Goal: Information Seeking & Learning: Find specific fact

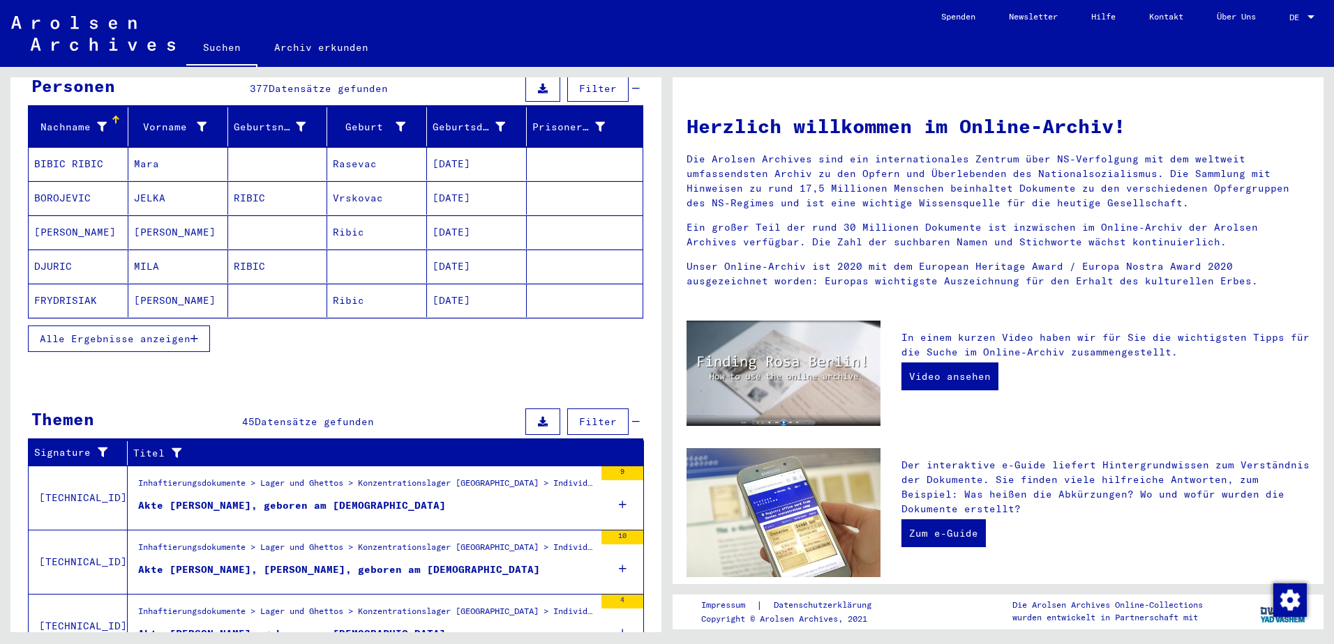
scroll to position [70, 0]
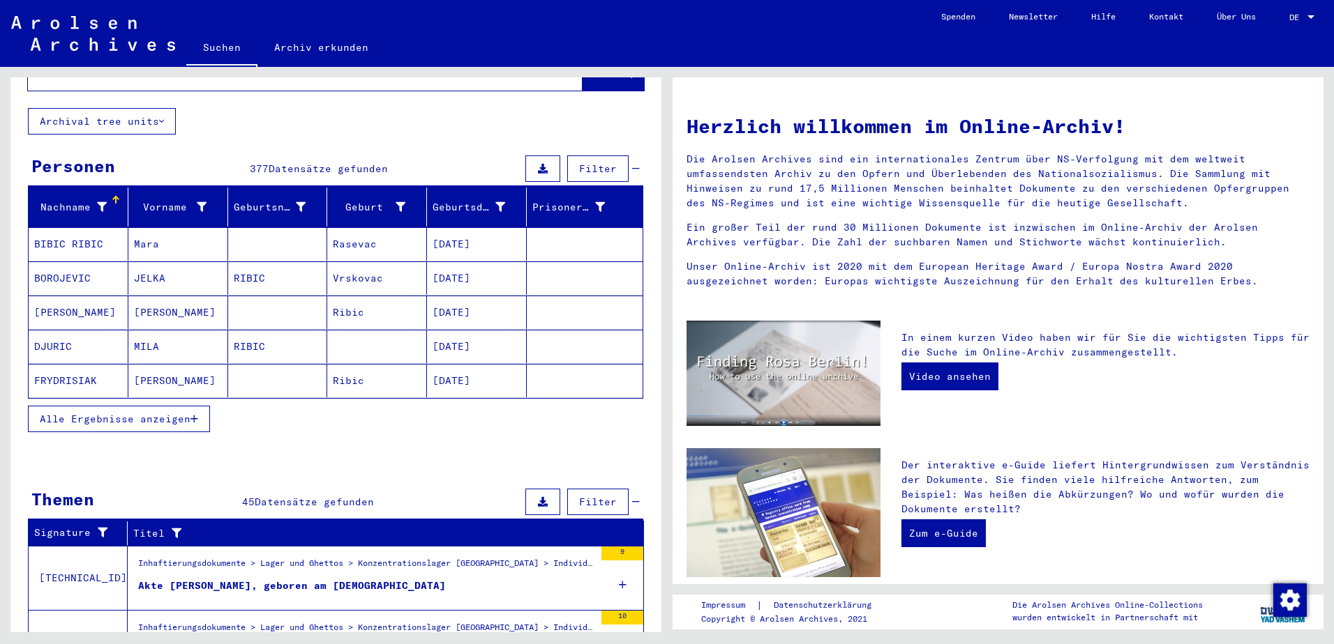
click at [1305, 19] on div at bounding box center [1310, 18] width 13 height 10
click at [1287, 29] on span "English" at bounding box center [1275, 25] width 34 height 10
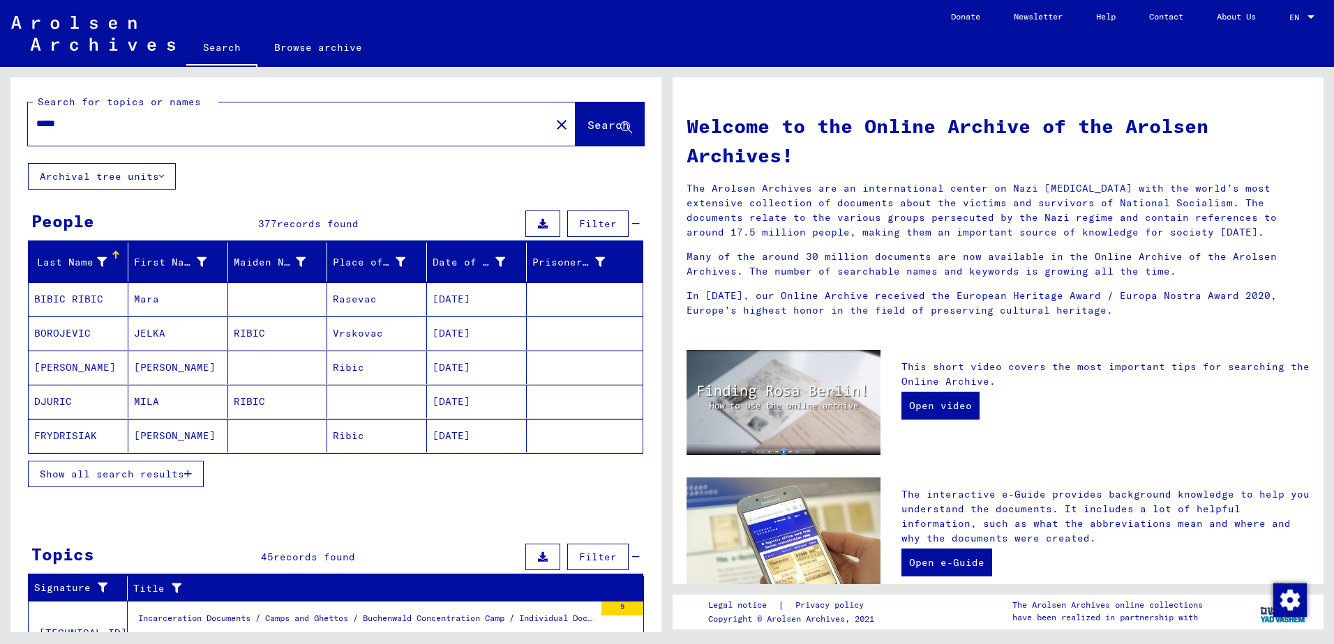
click at [150, 474] on span "Show all search results" at bounding box center [112, 474] width 144 height 13
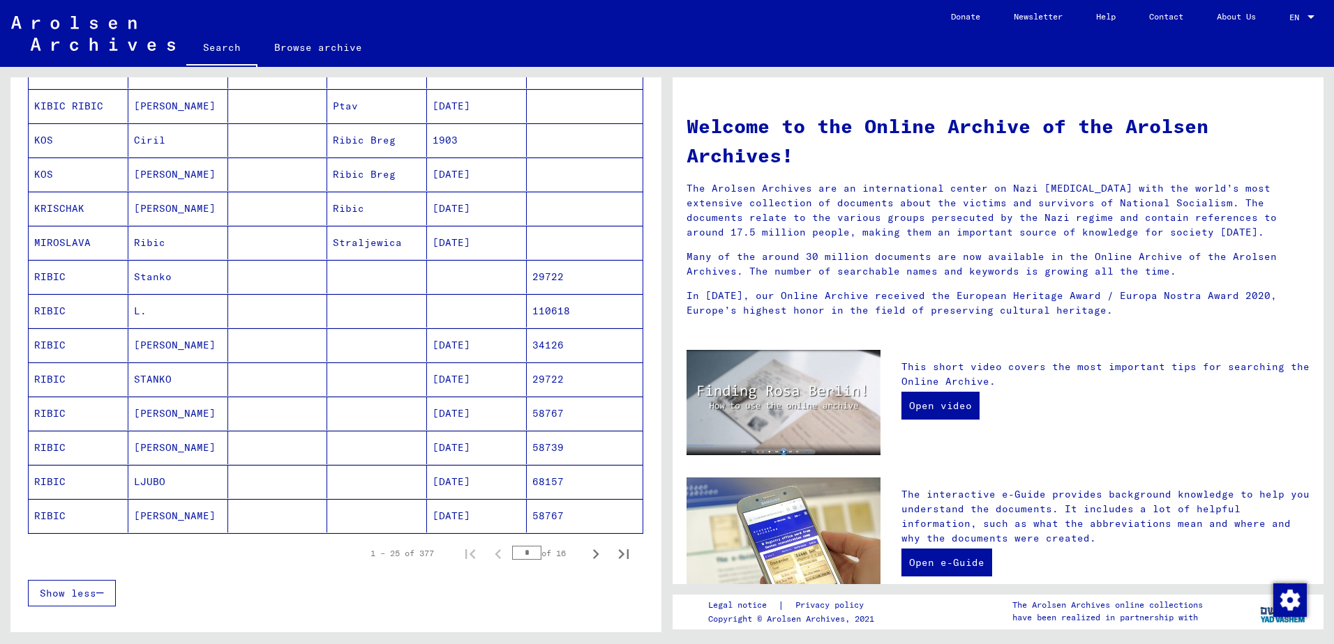
scroll to position [628, 0]
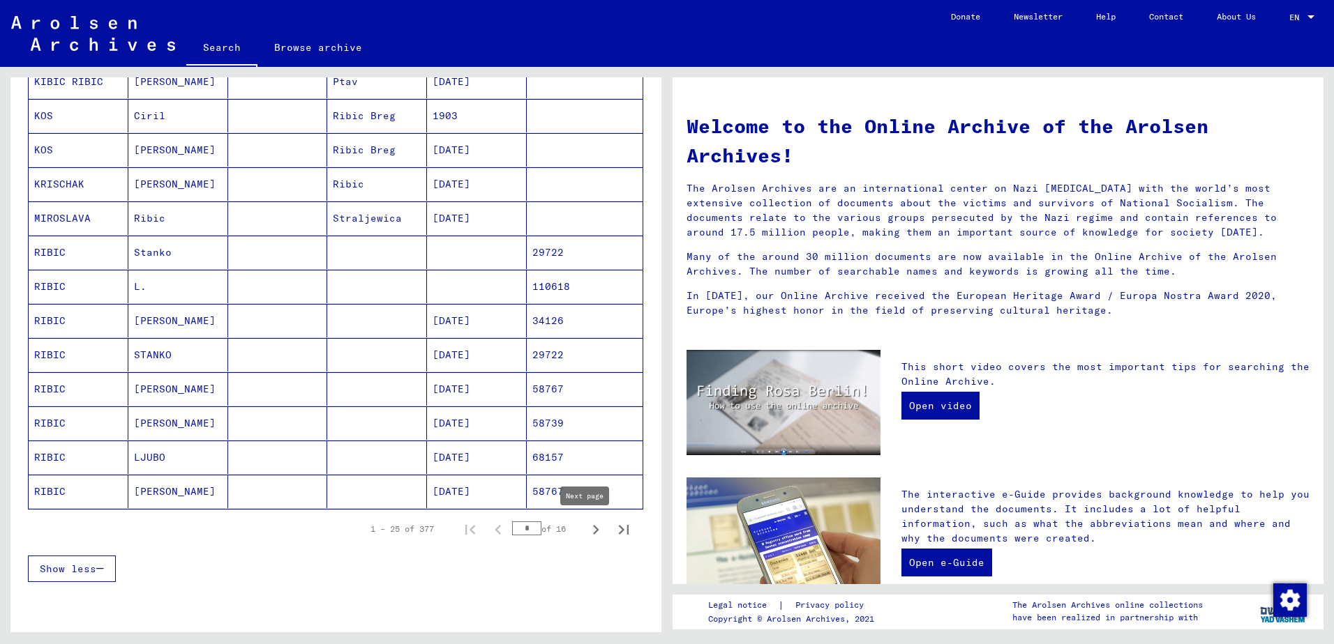
click at [589, 533] on icon "Next page" at bounding box center [596, 530] width 20 height 20
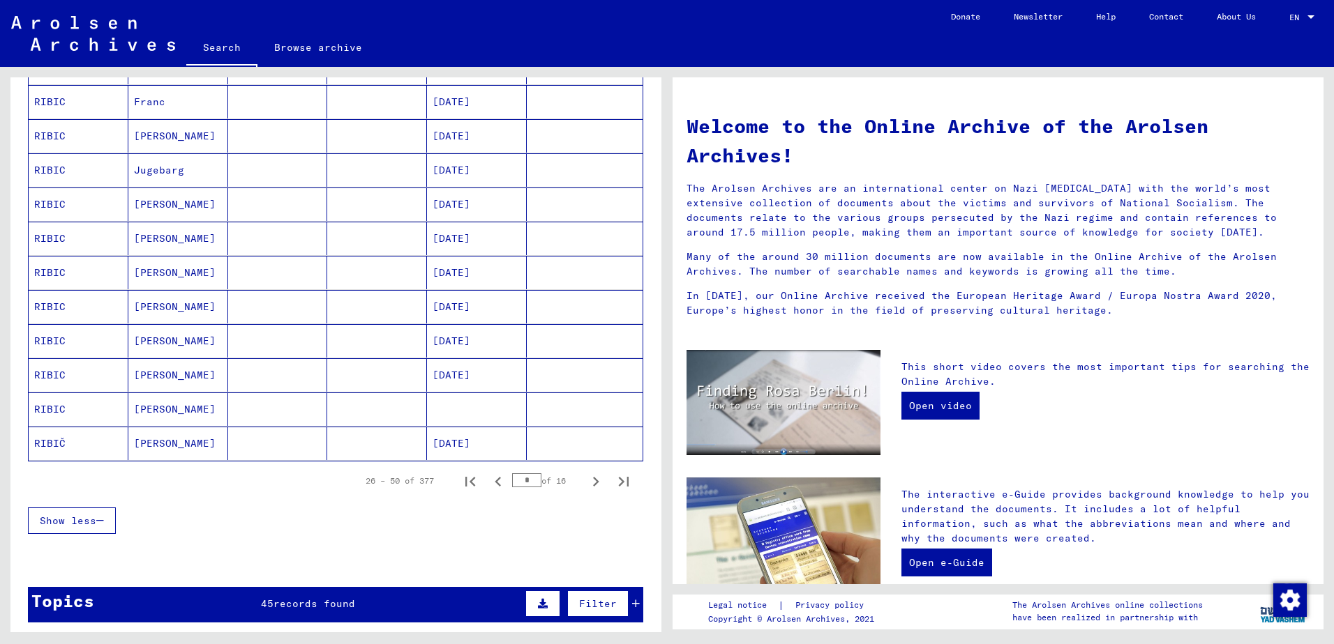
scroll to position [697, 0]
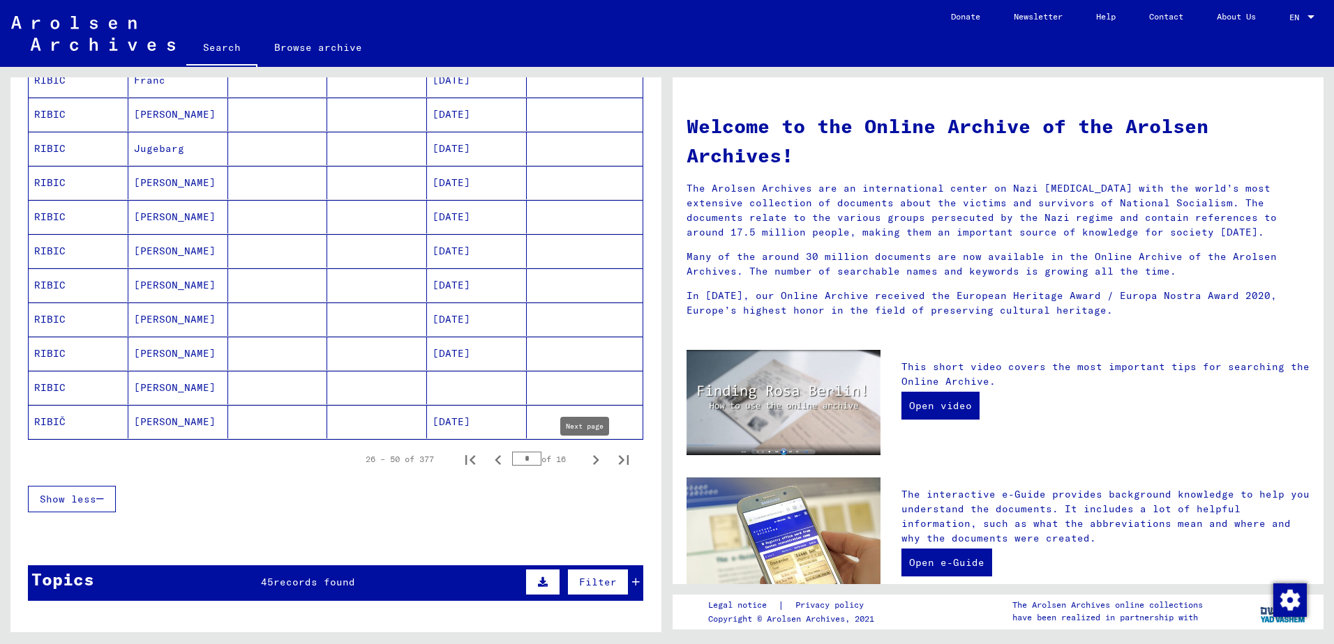
click at [593, 458] on icon "Next page" at bounding box center [596, 460] width 6 height 10
type input "*"
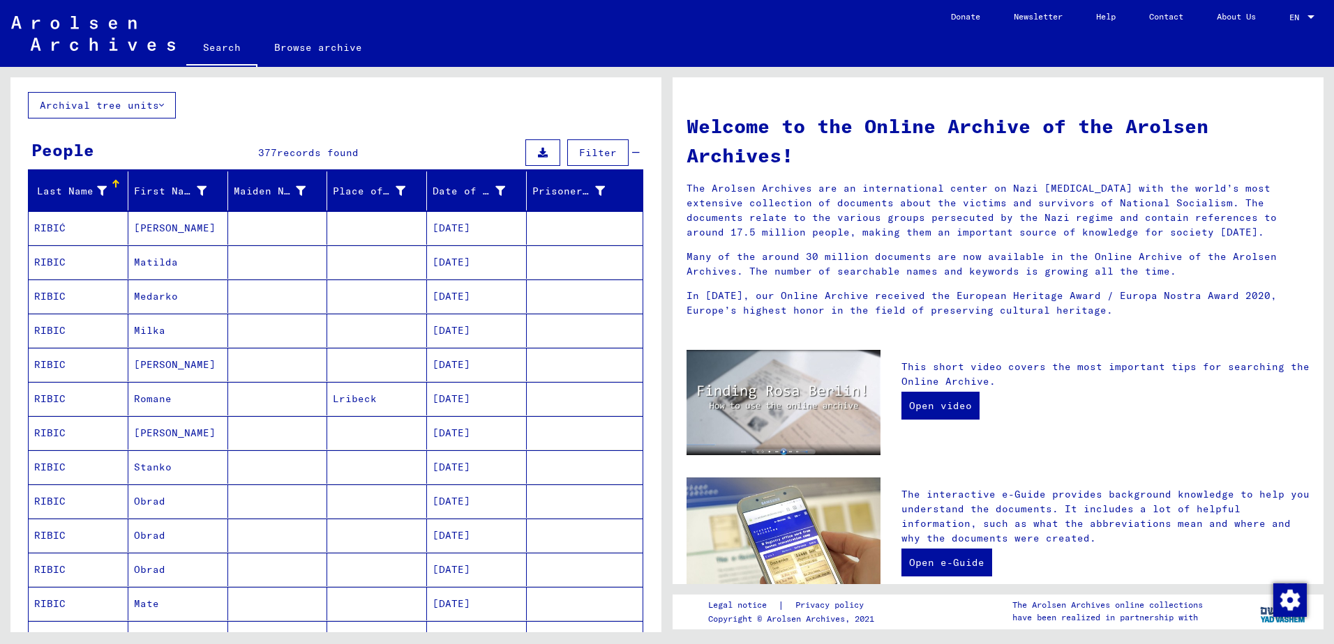
scroll to position [70, 0]
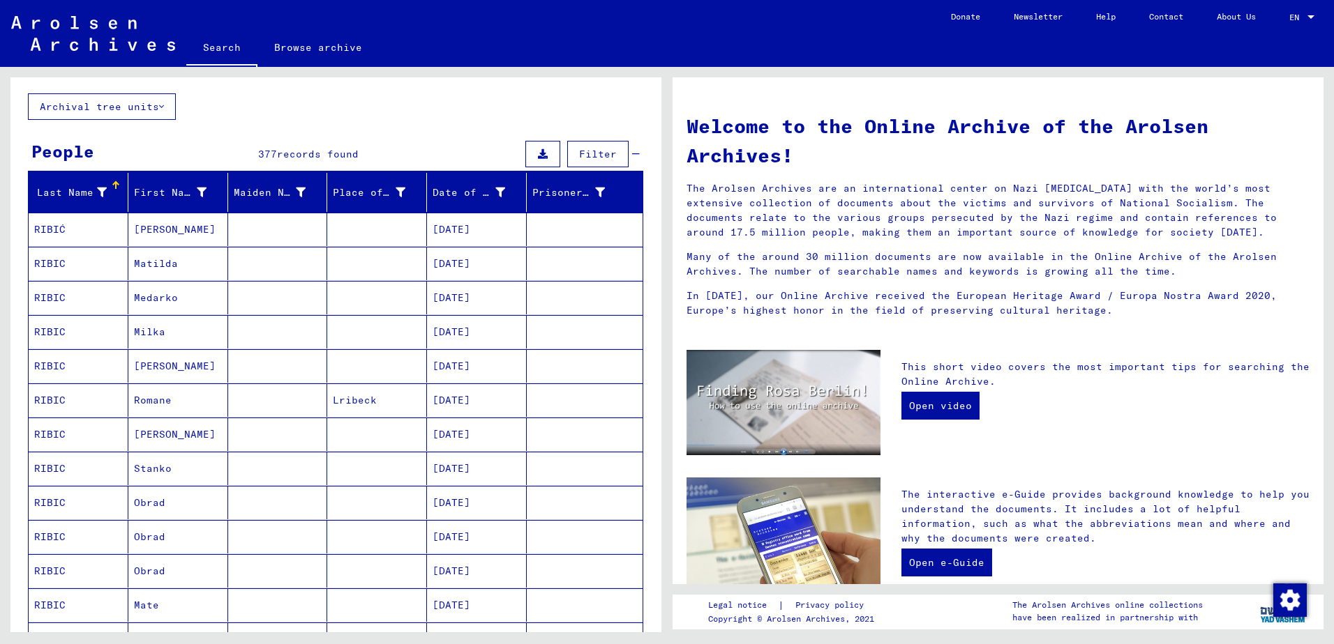
click at [81, 194] on div "Last Name" at bounding box center [70, 193] width 73 height 15
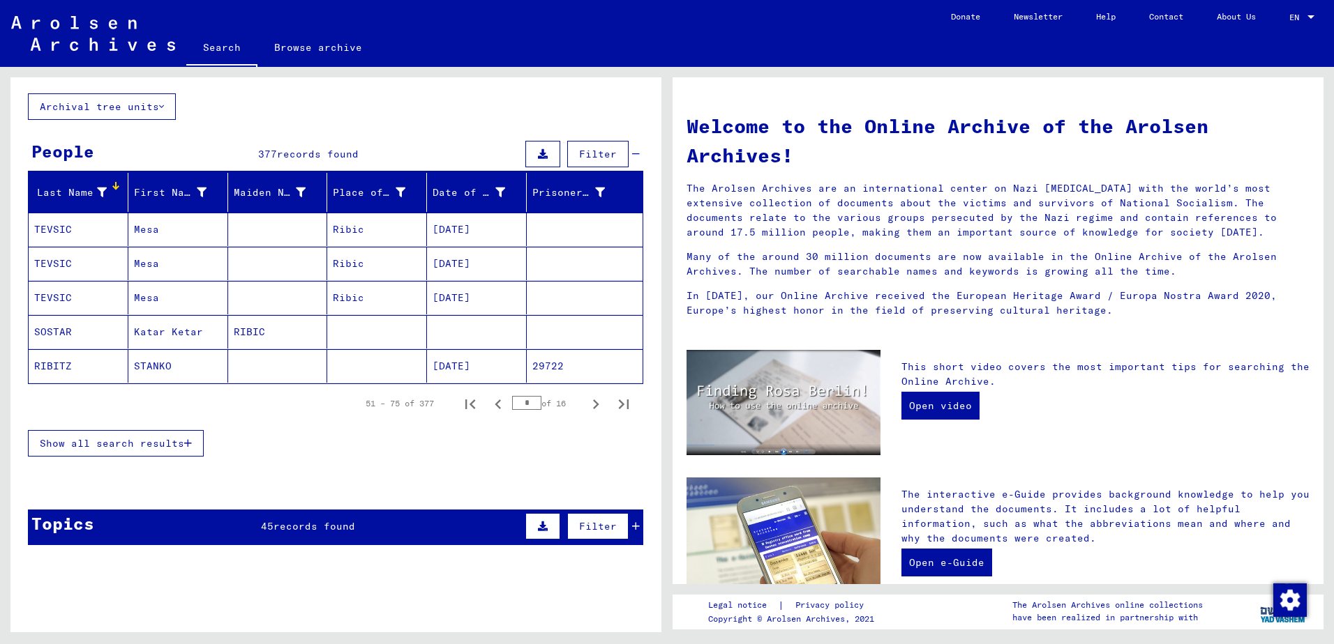
click at [88, 186] on div "Last Name" at bounding box center [70, 193] width 73 height 15
click at [131, 114] on button "Archival tree units" at bounding box center [102, 106] width 148 height 27
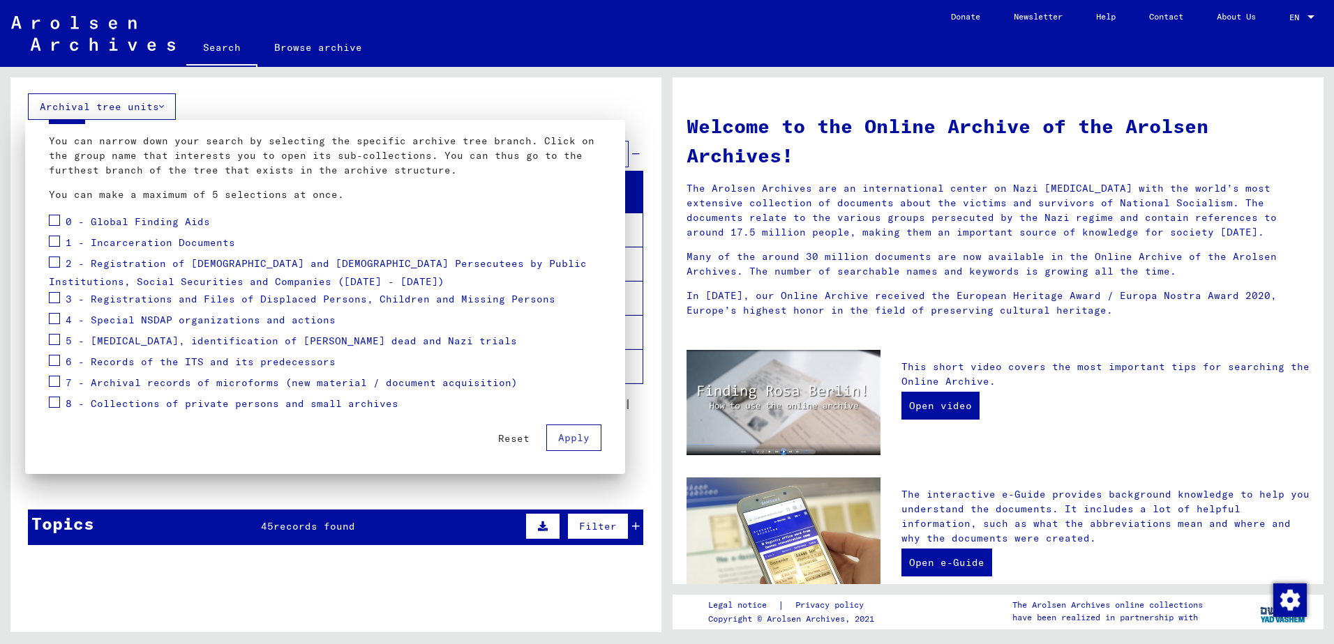
scroll to position [70, 0]
click at [169, 479] on div at bounding box center [667, 322] width 1334 height 644
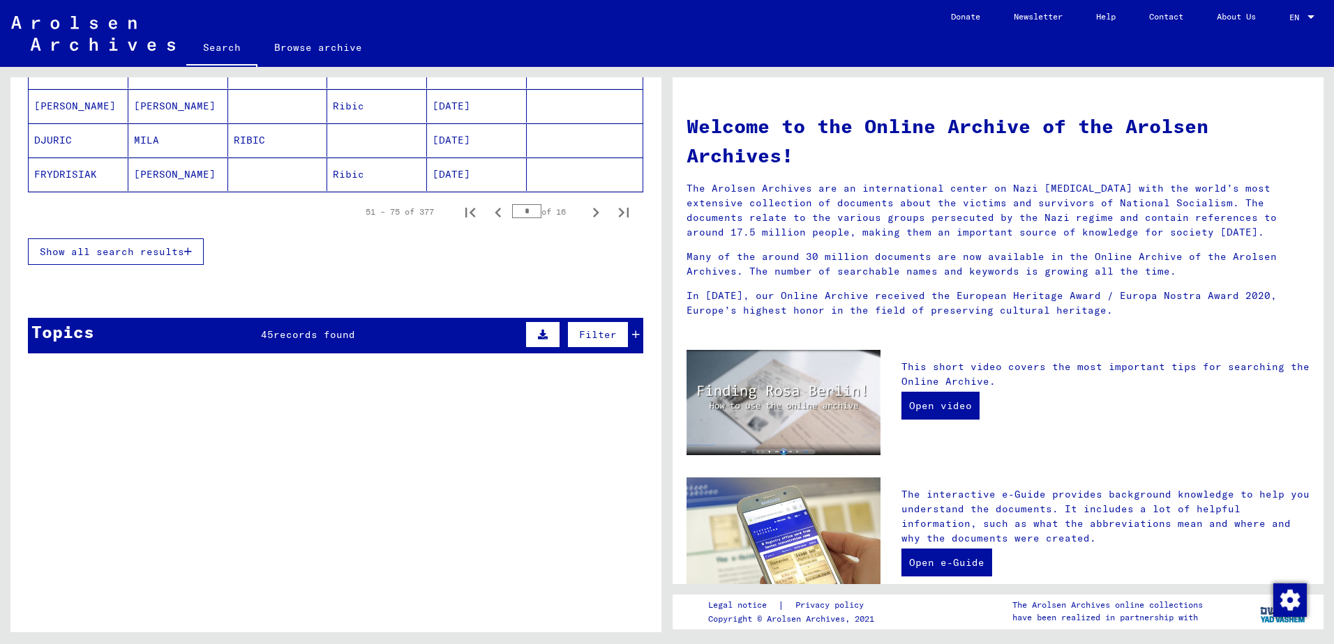
scroll to position [70, 0]
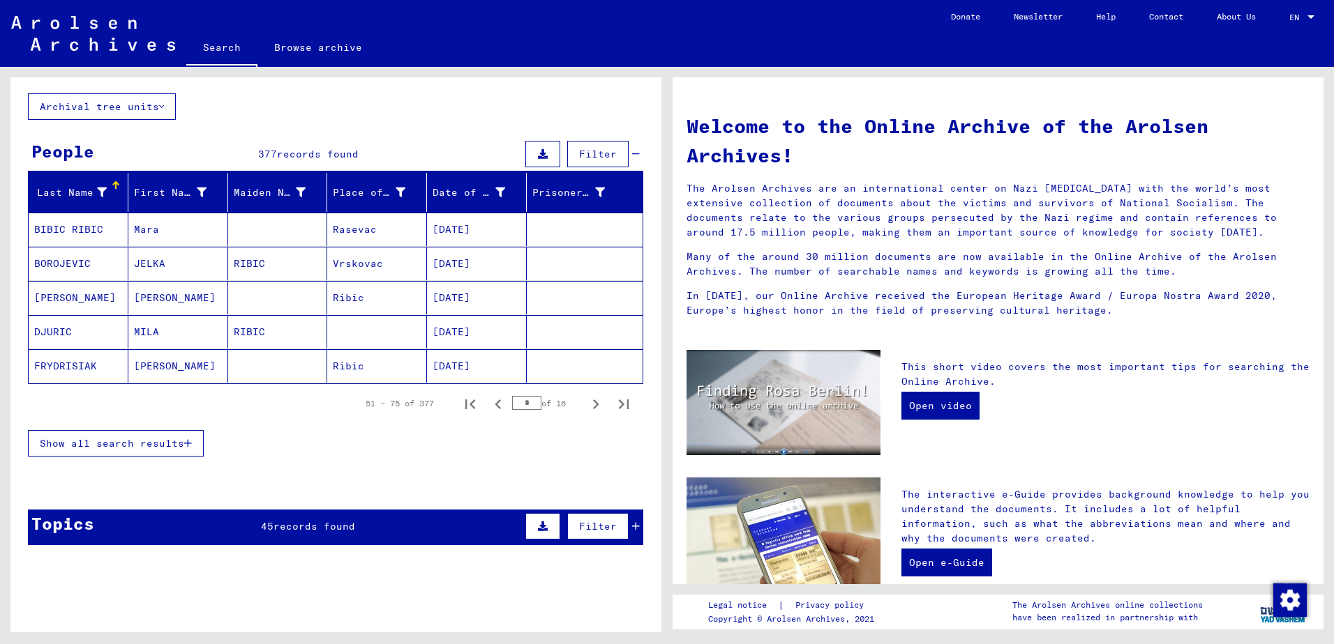
click at [154, 448] on span "Show all search results" at bounding box center [112, 443] width 144 height 13
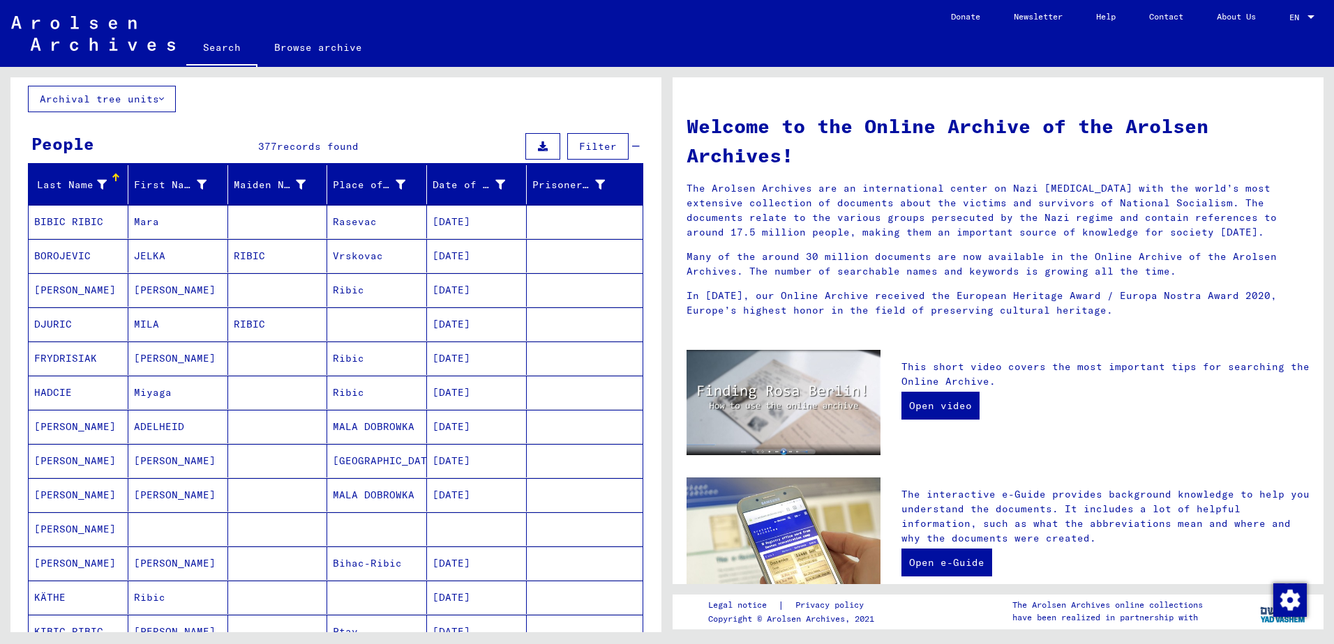
scroll to position [139, 0]
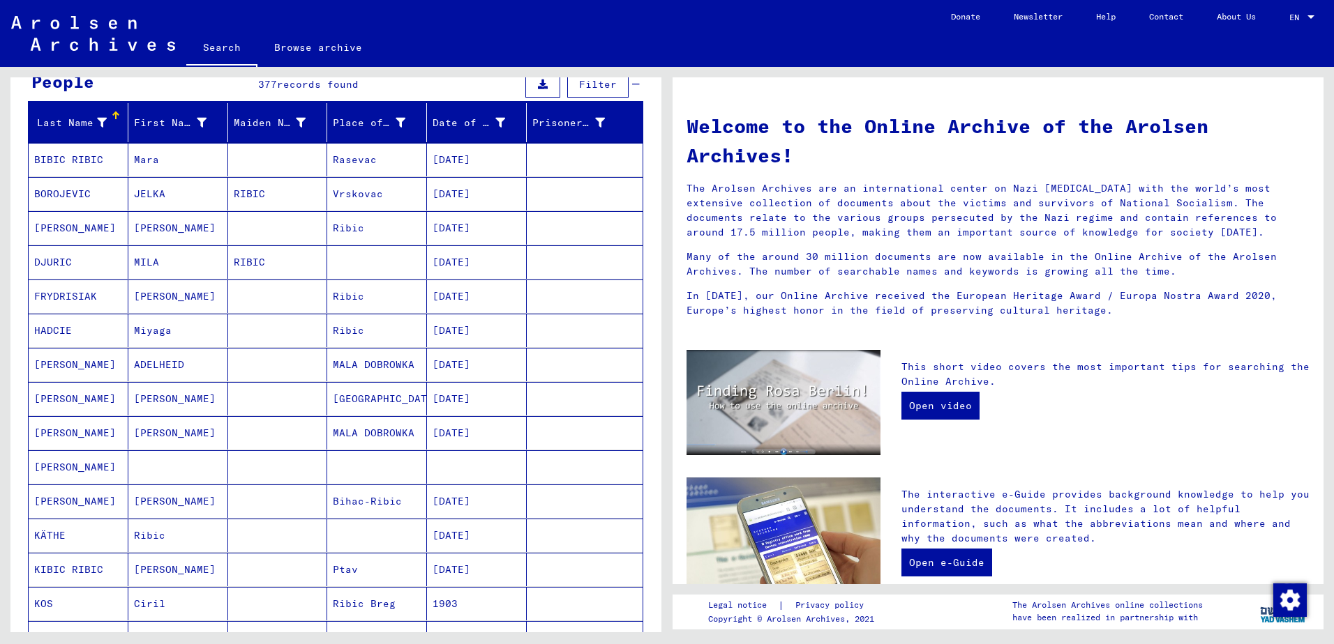
click at [182, 506] on mat-cell "[PERSON_NAME]" at bounding box center [178, 501] width 100 height 33
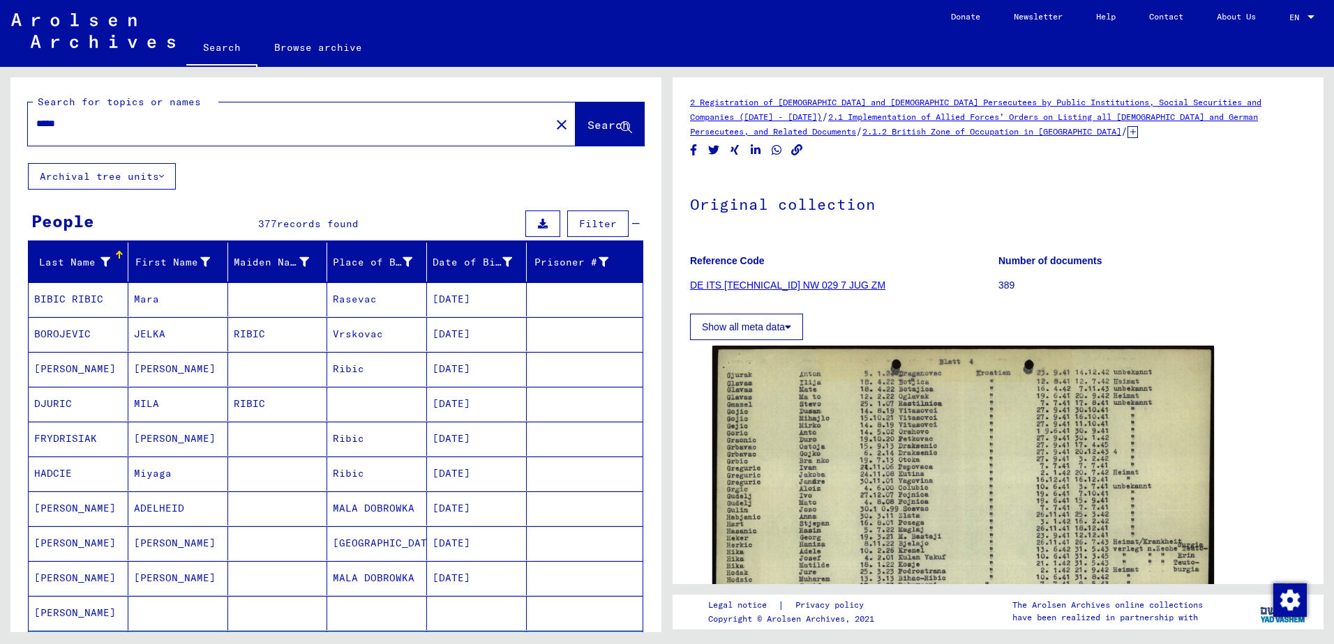
click at [285, 51] on link "Browse archive" at bounding box center [317, 47] width 121 height 33
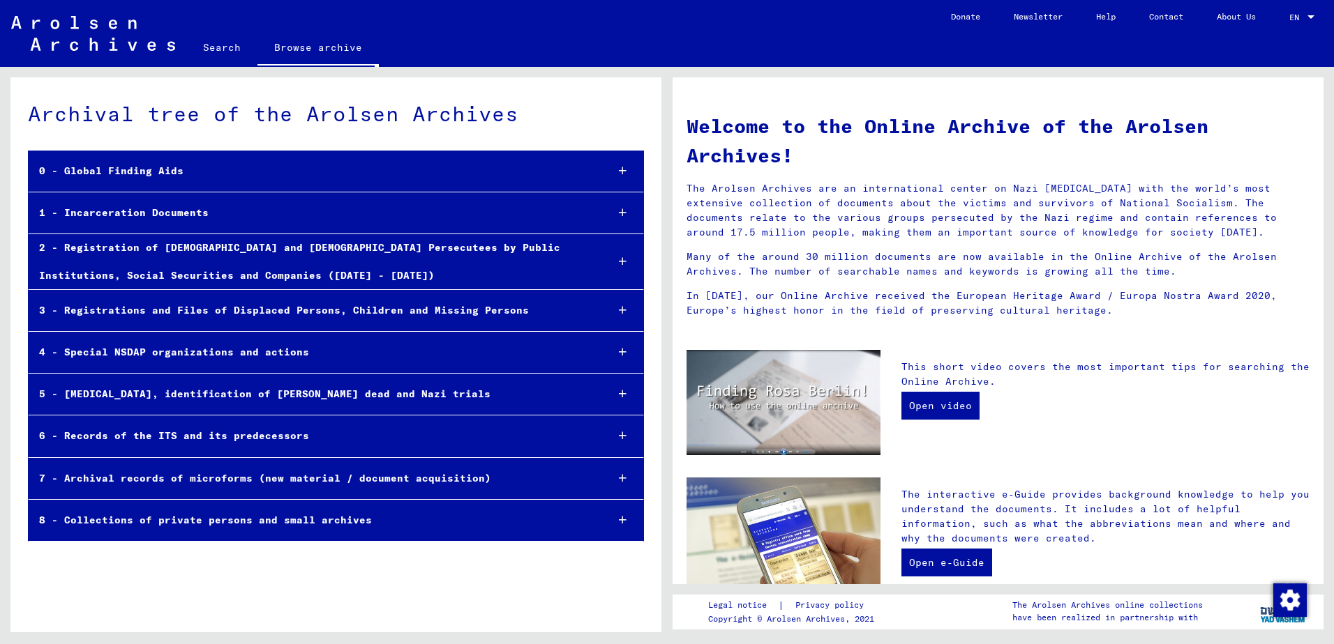
click at [342, 307] on div "3 - Registrations and Files of Displaced Persons, Children and Missing Persons" at bounding box center [312, 310] width 566 height 27
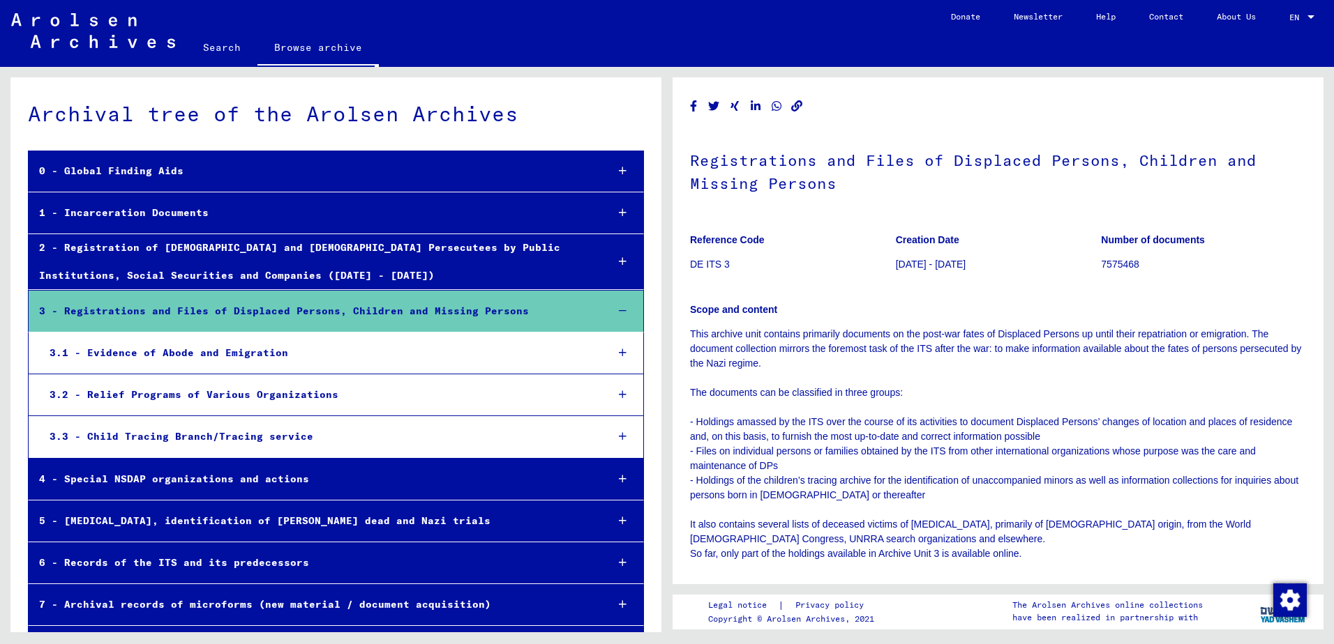
click at [344, 307] on div "3 - Registrations and Files of Displaced Persons, Children and Missing Persons" at bounding box center [312, 311] width 567 height 27
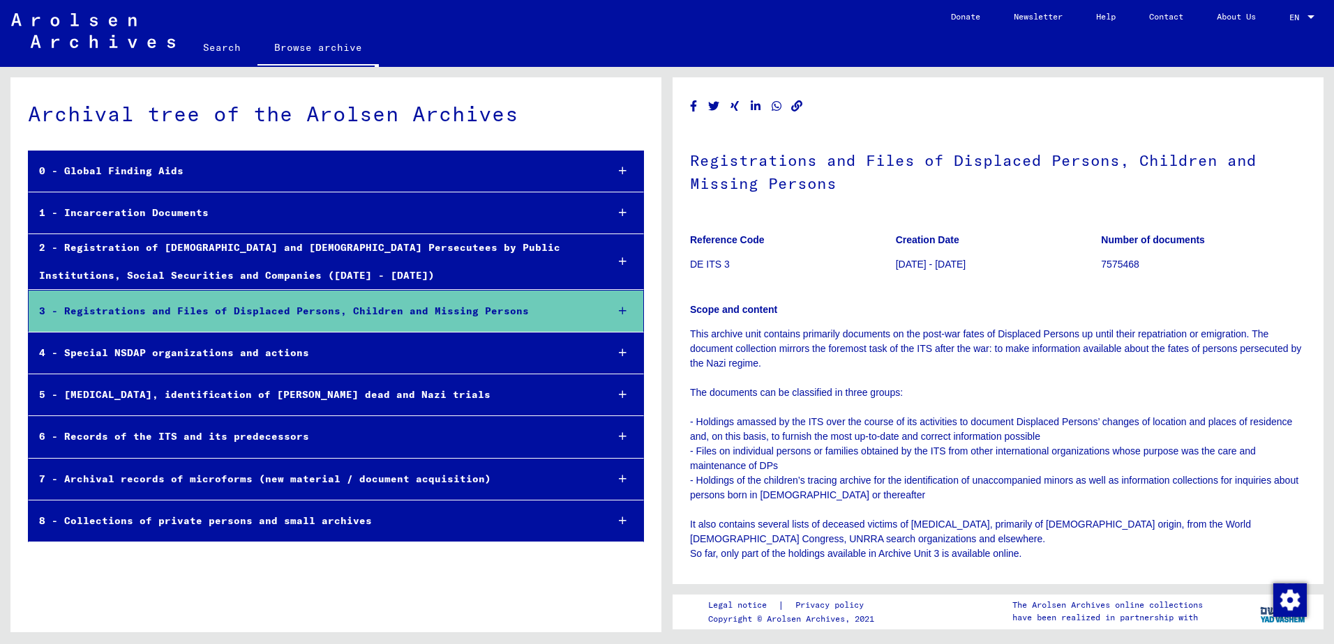
click at [392, 395] on div "5 - [MEDICAL_DATA], identification of [PERSON_NAME] dead and Nazi trials" at bounding box center [312, 395] width 567 height 27
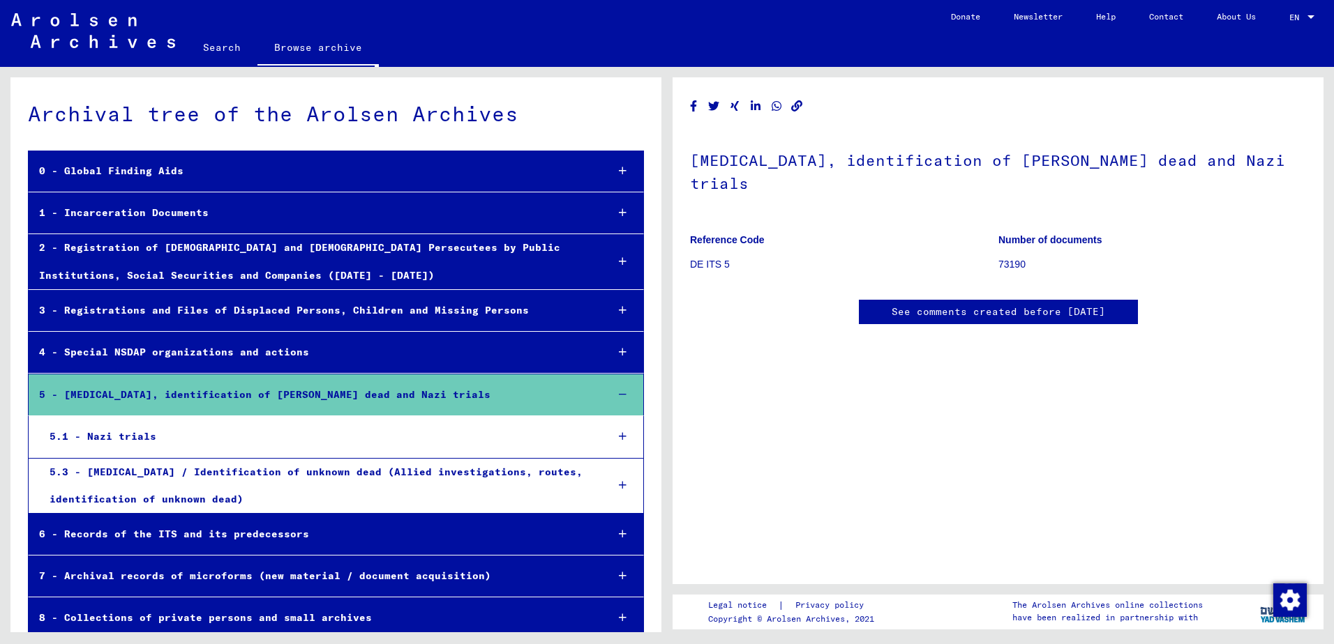
click at [166, 430] on div "5.1 - Nazi trials" at bounding box center [317, 436] width 557 height 27
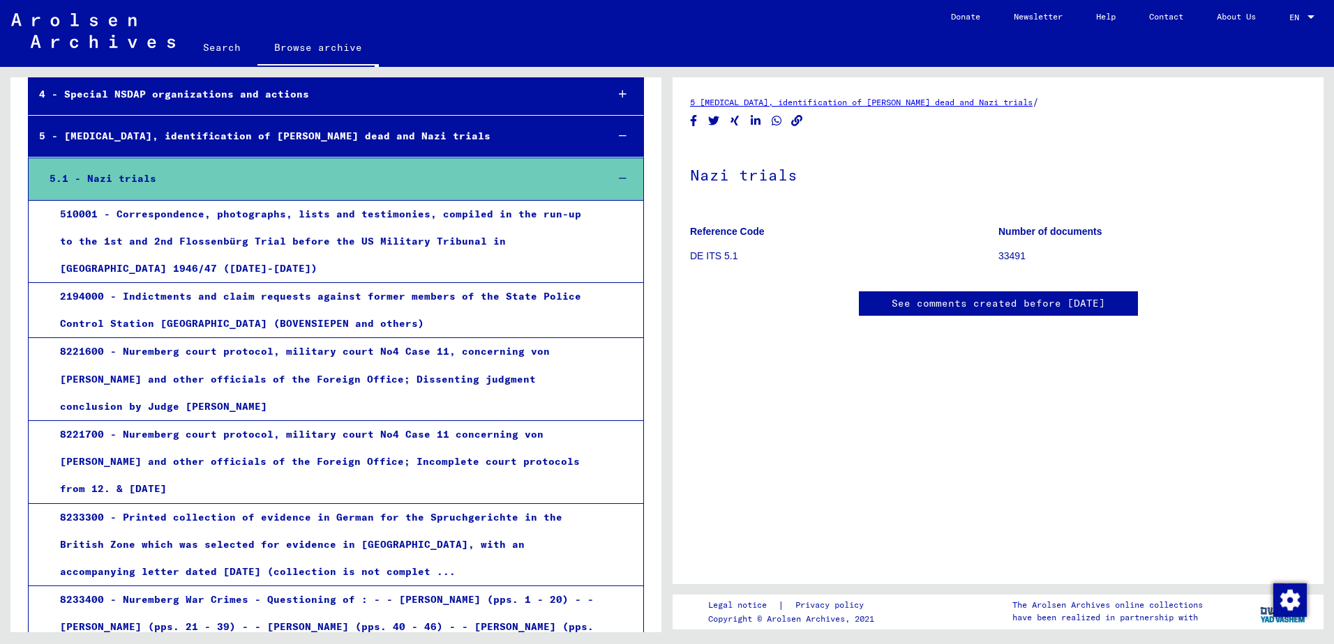
scroll to position [349, 0]
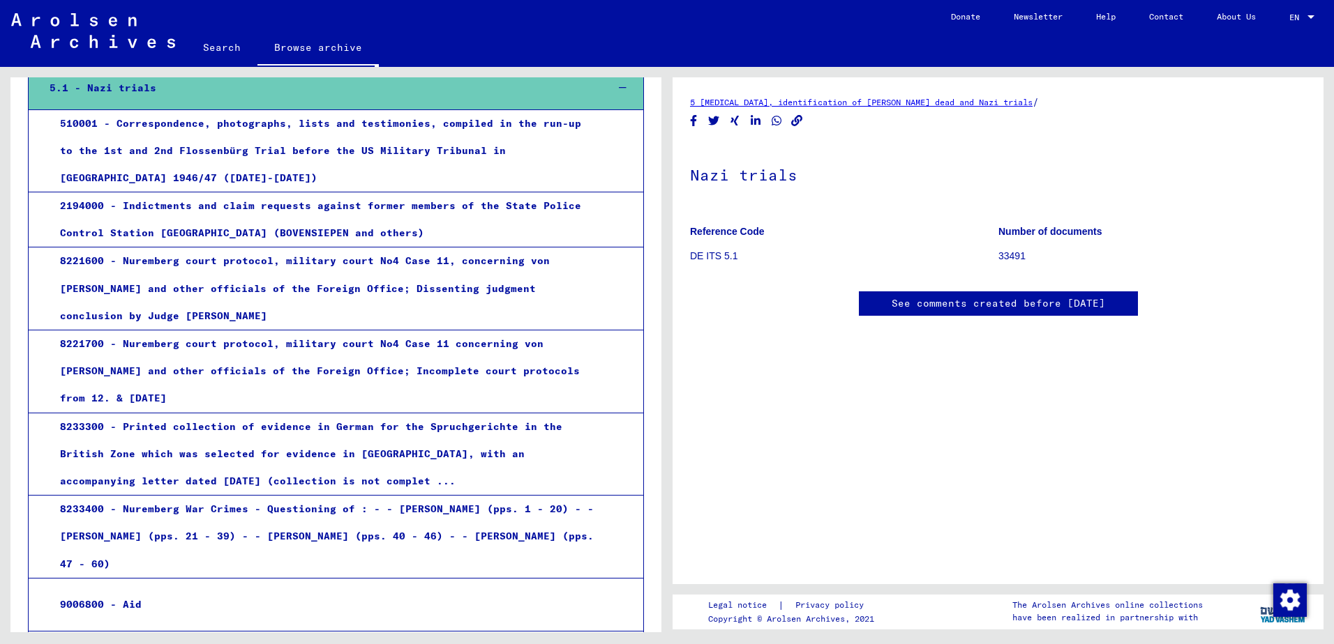
click at [405, 218] on div "2194000 - Indictments and claim requests against former members of the State Po…" at bounding box center [322, 220] width 545 height 54
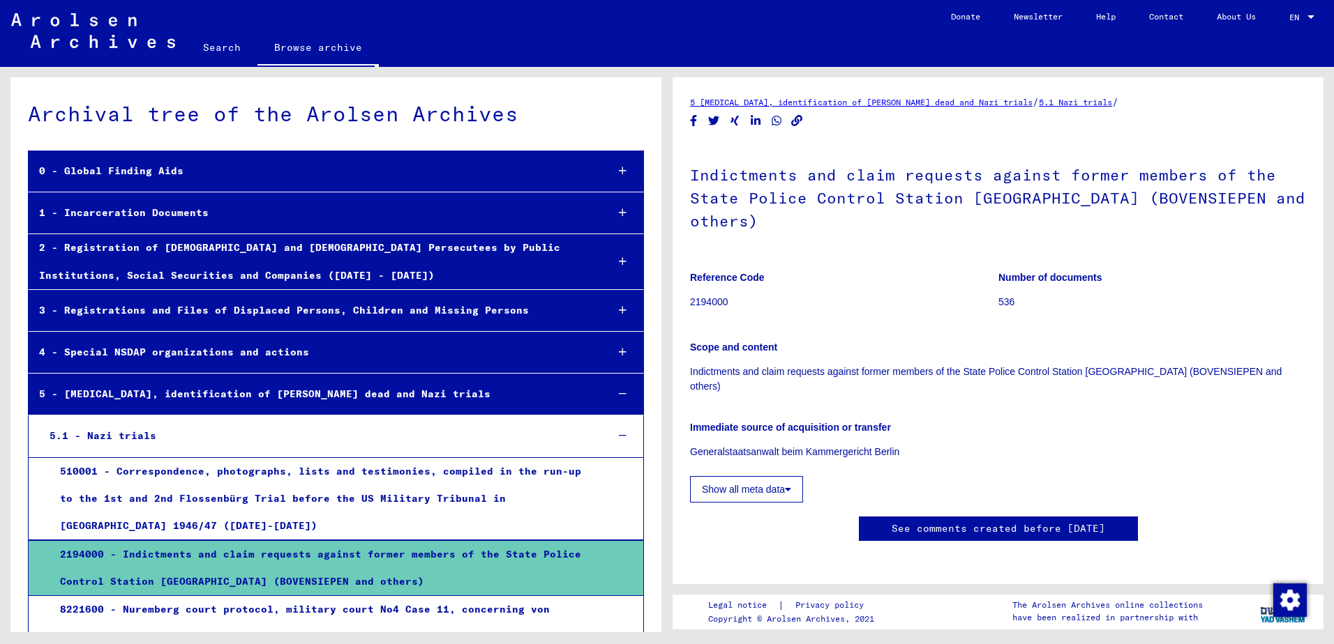
click at [236, 389] on div "5 - [MEDICAL_DATA], identification of [PERSON_NAME] dead and Nazi trials" at bounding box center [312, 394] width 567 height 27
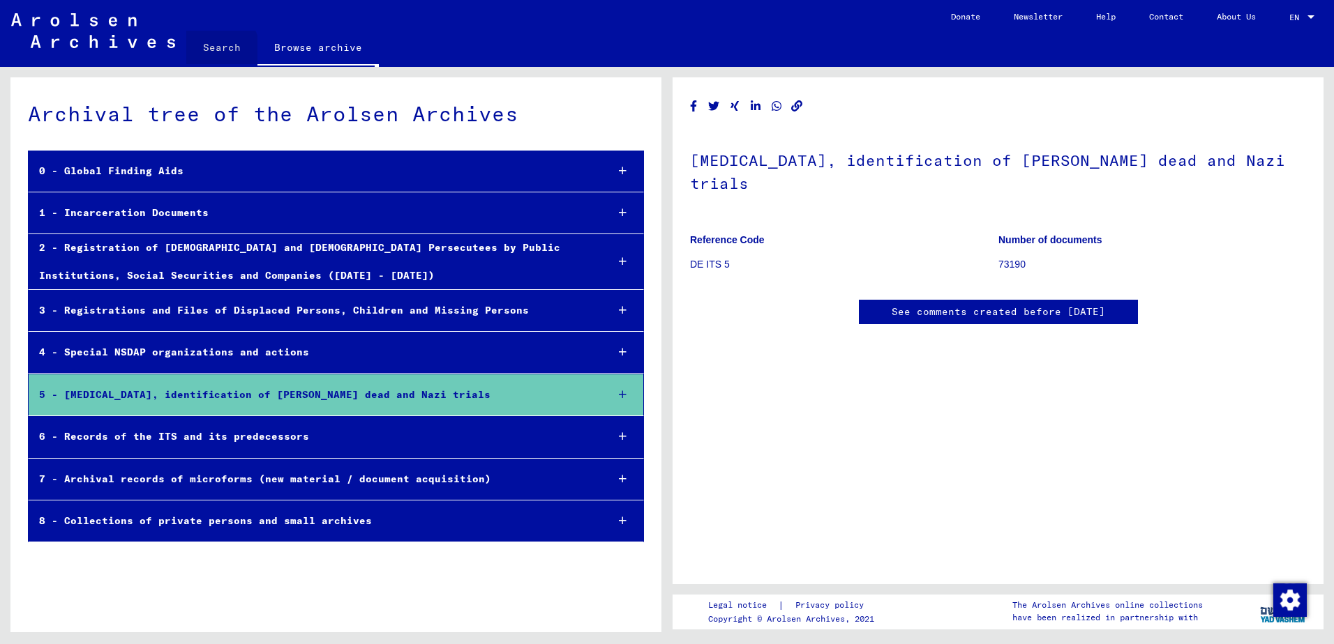
click at [215, 51] on link "Search" at bounding box center [221, 47] width 71 height 33
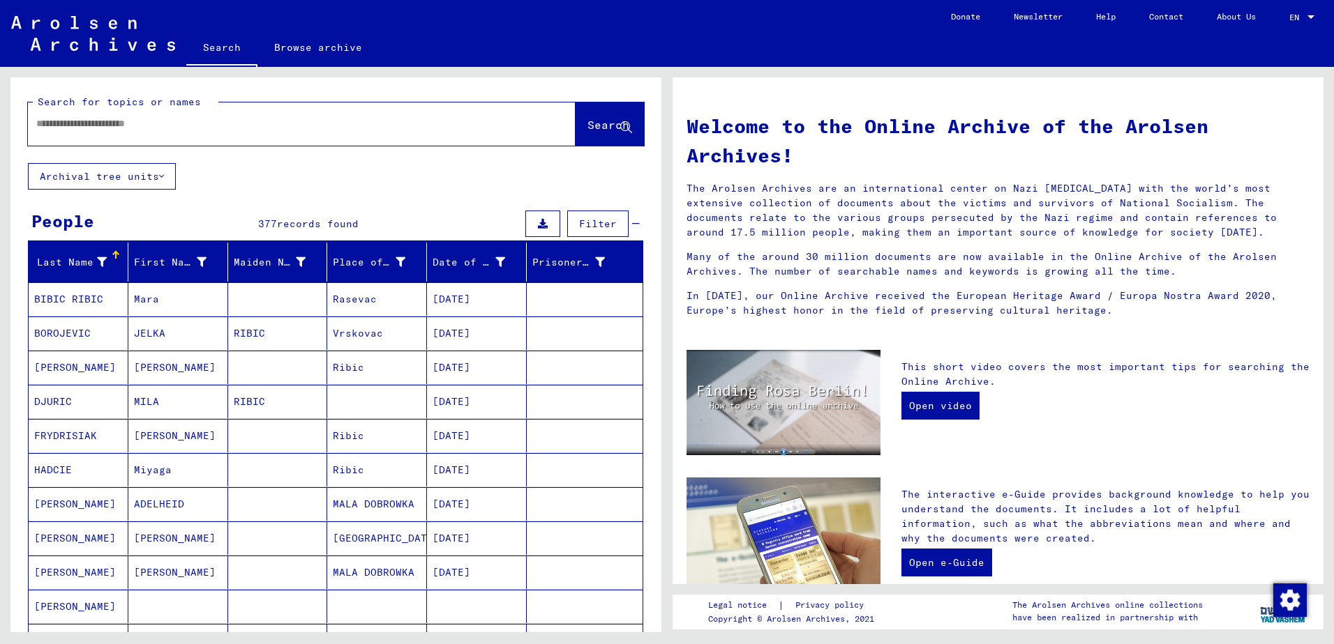
click at [169, 131] on div at bounding box center [281, 123] width 506 height 31
click at [151, 120] on input "text" at bounding box center [284, 123] width 497 height 15
type input "******"
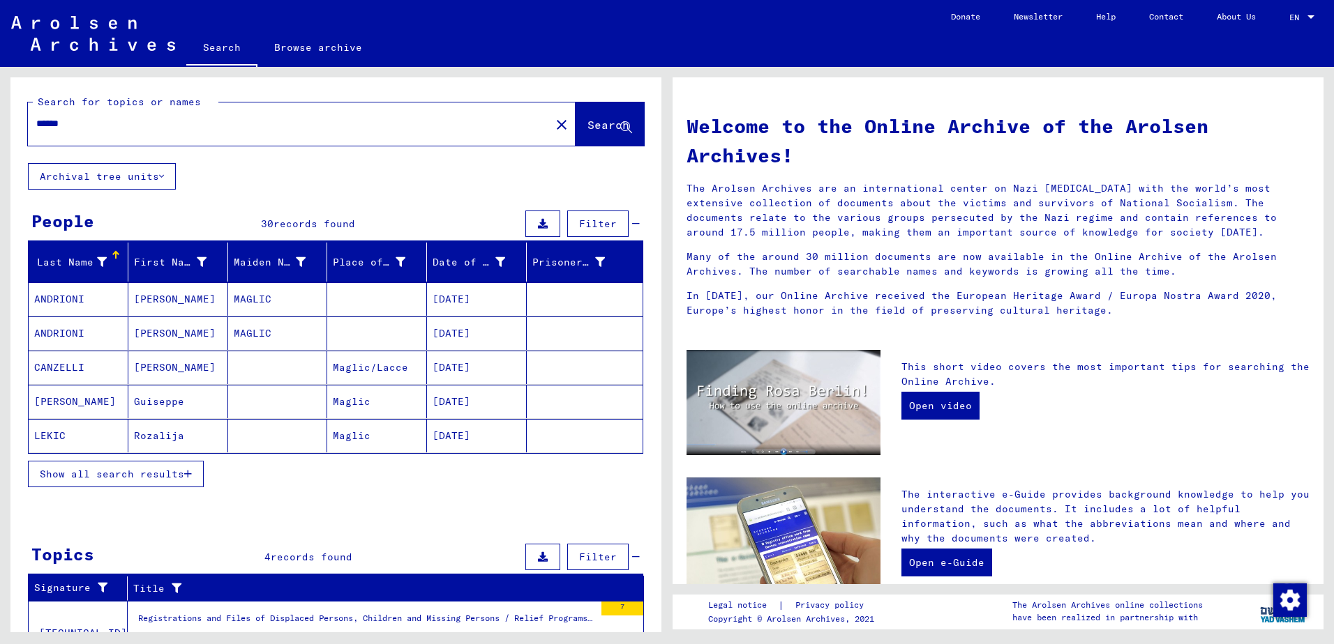
click at [171, 478] on span "Show all search results" at bounding box center [112, 474] width 144 height 13
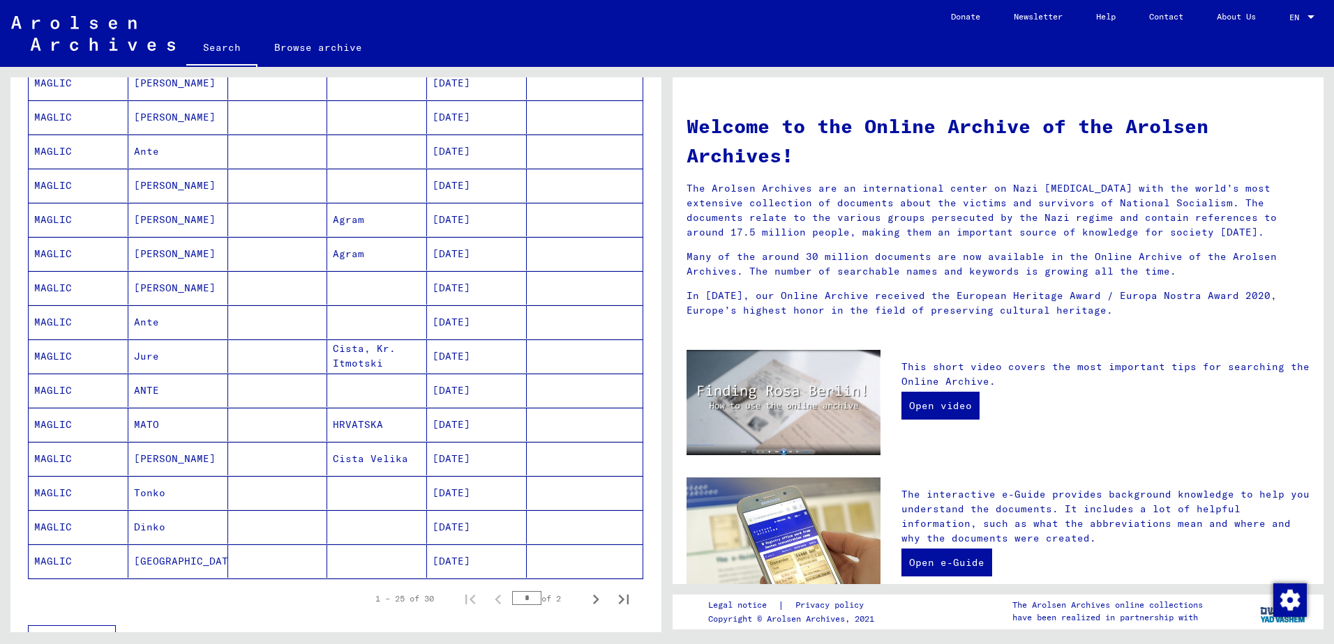
scroll to position [628, 0]
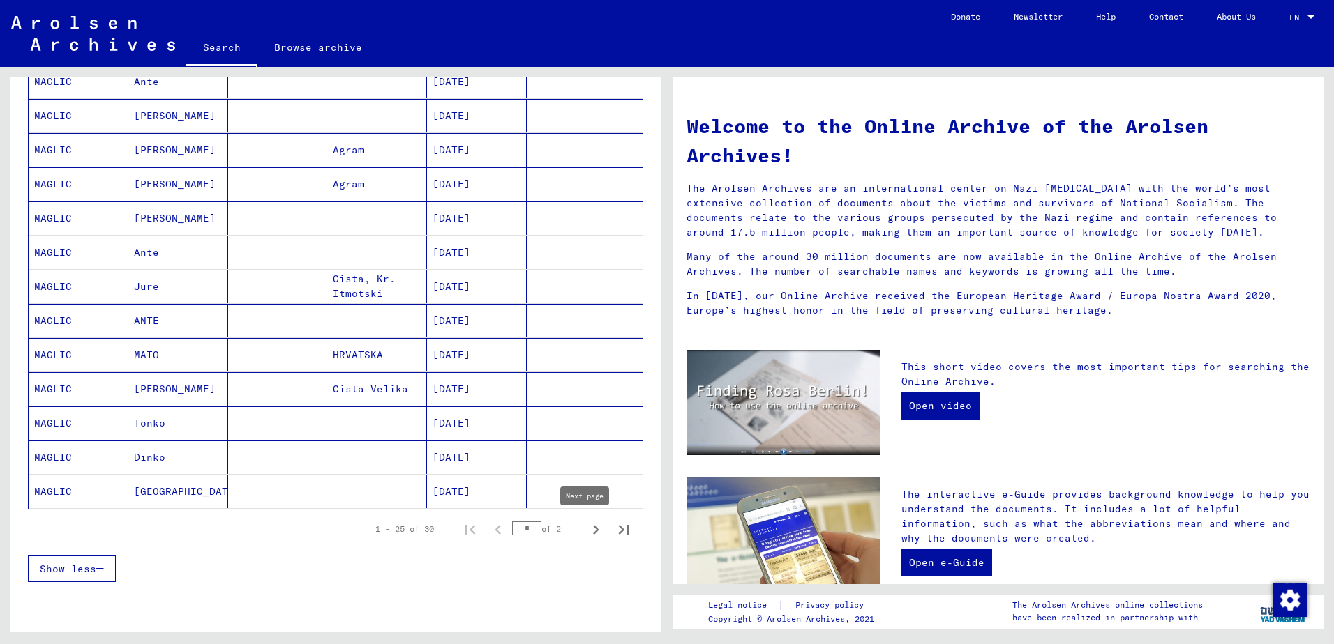
click at [589, 534] on icon "Next page" at bounding box center [596, 530] width 20 height 20
type input "*"
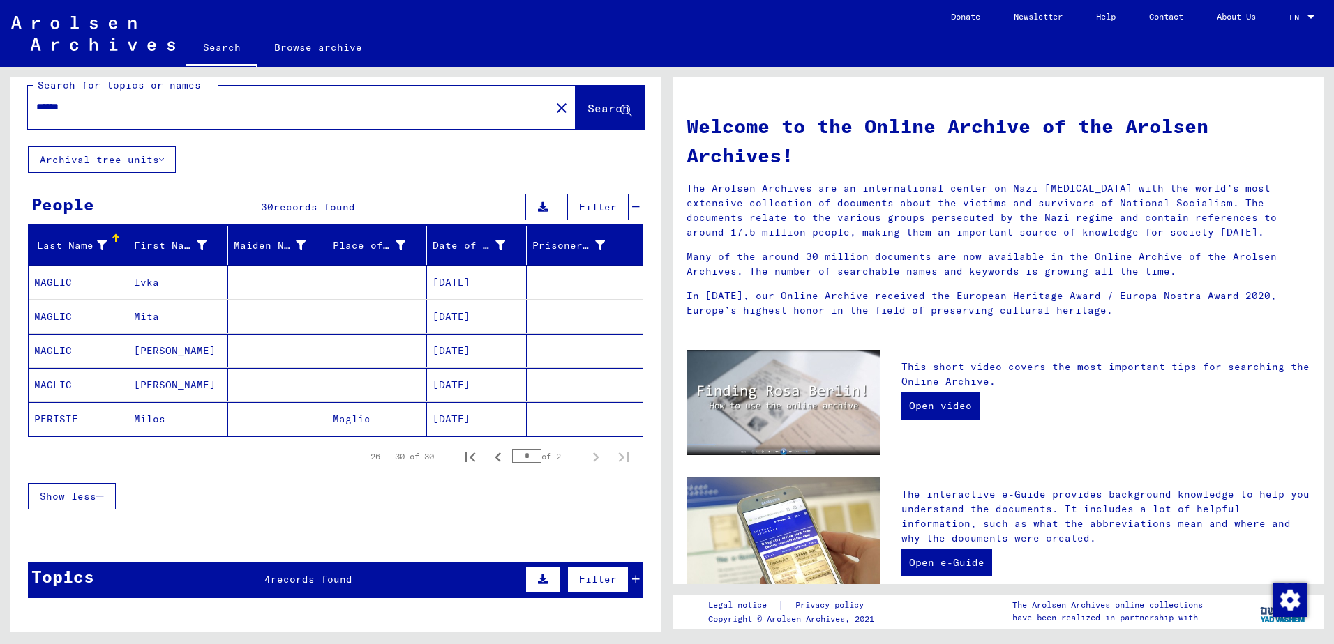
scroll to position [16, 0]
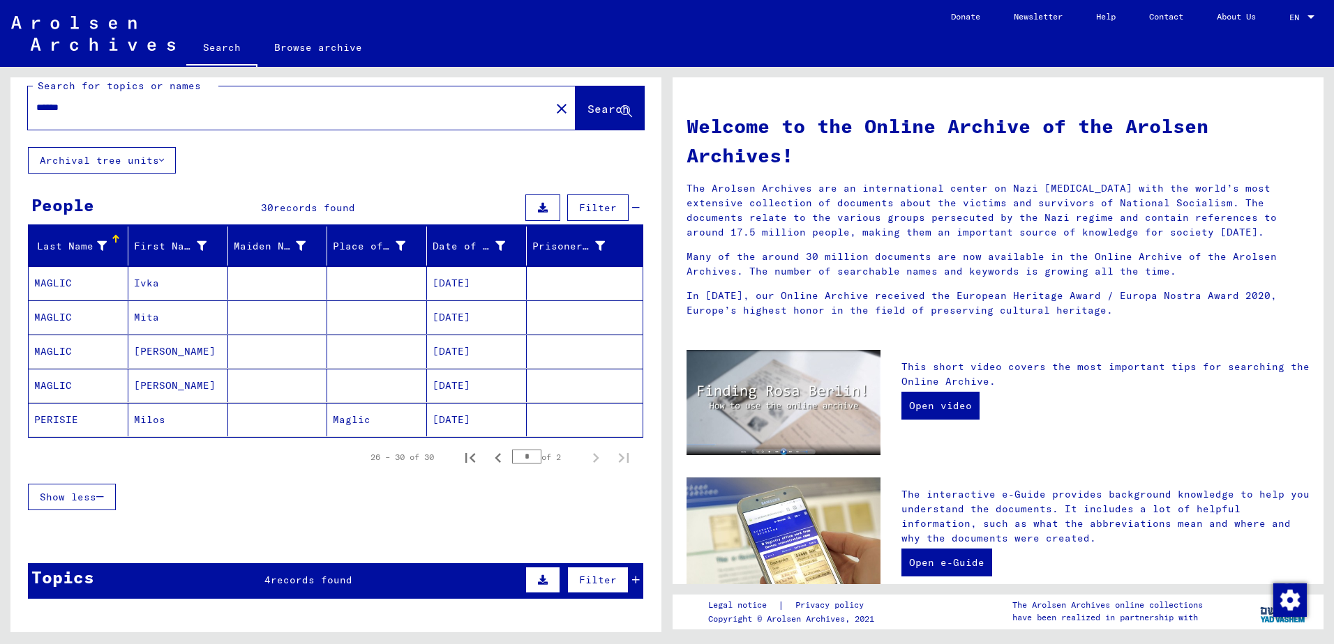
click at [217, 107] on input "******" at bounding box center [284, 107] width 497 height 15
type input "*****"
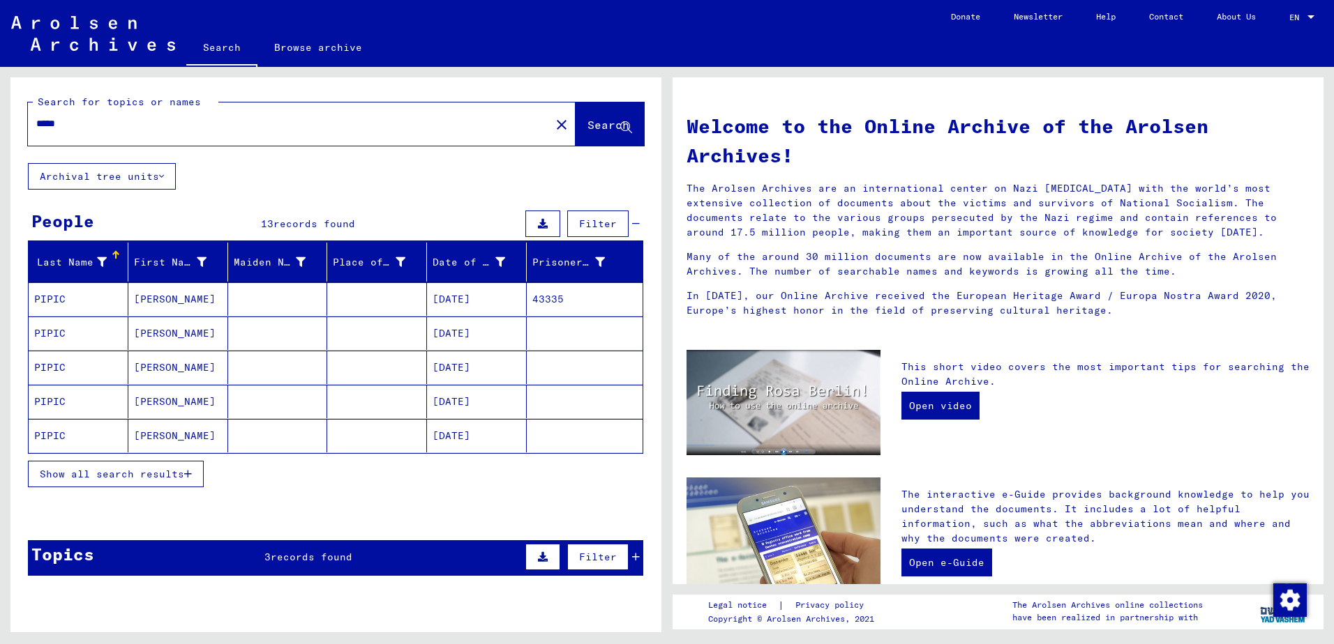
click at [183, 481] on button "Show all search results" at bounding box center [116, 474] width 176 height 27
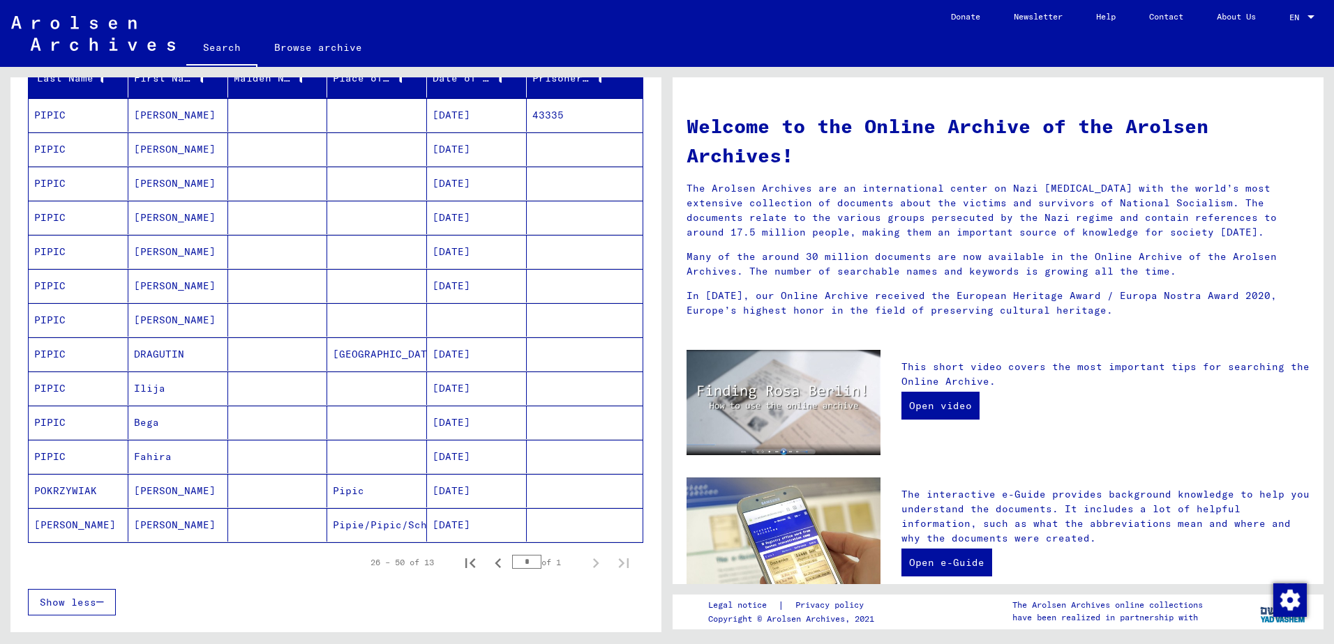
scroll to position [209, 0]
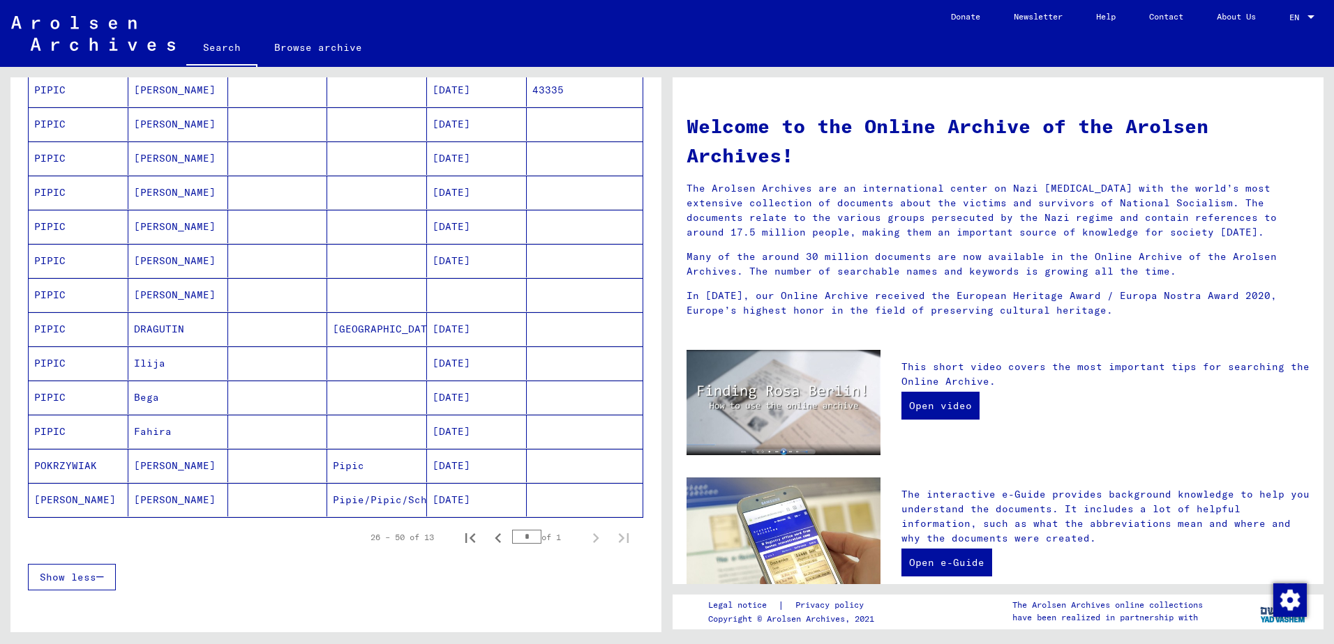
click at [566, 536] on div "* of 1" at bounding box center [547, 537] width 70 height 13
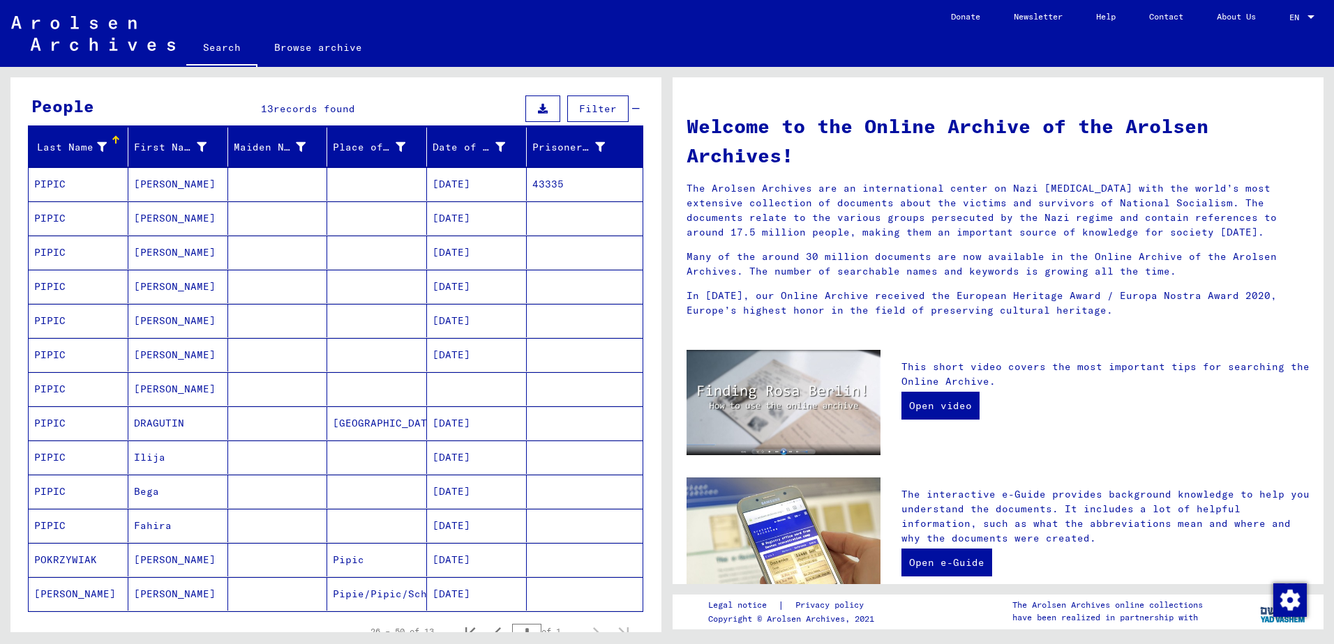
scroll to position [139, 0]
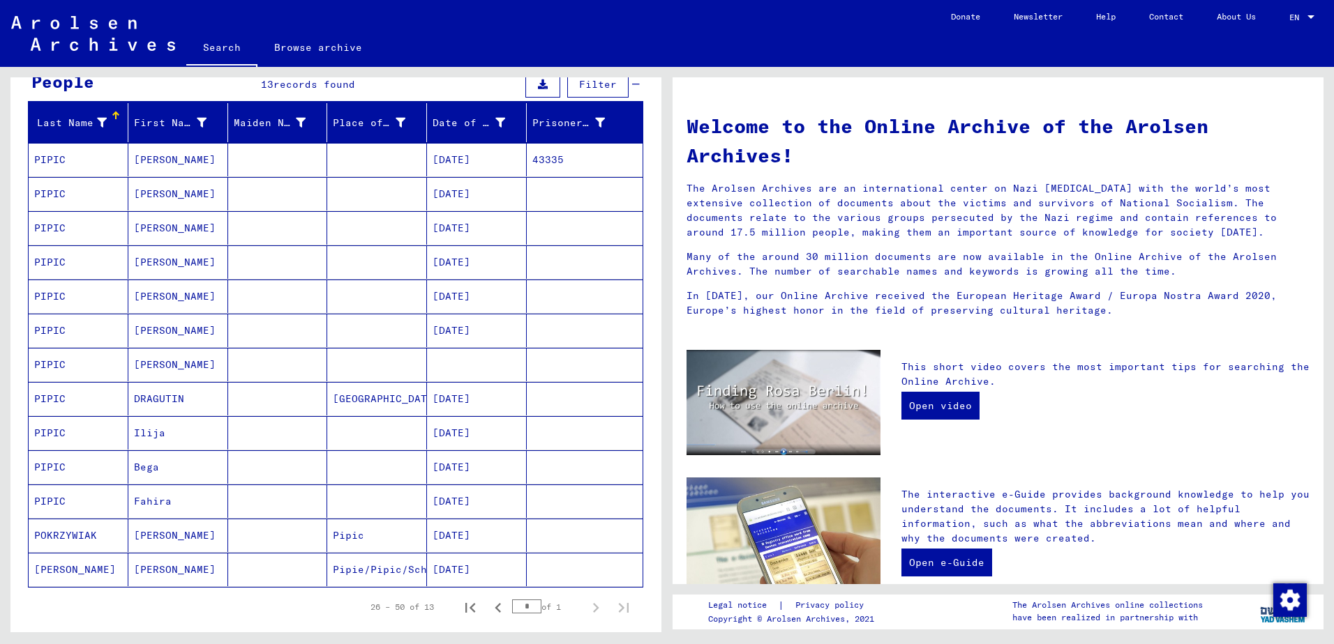
click at [183, 366] on mat-cell "[PERSON_NAME]" at bounding box center [178, 364] width 100 height 33
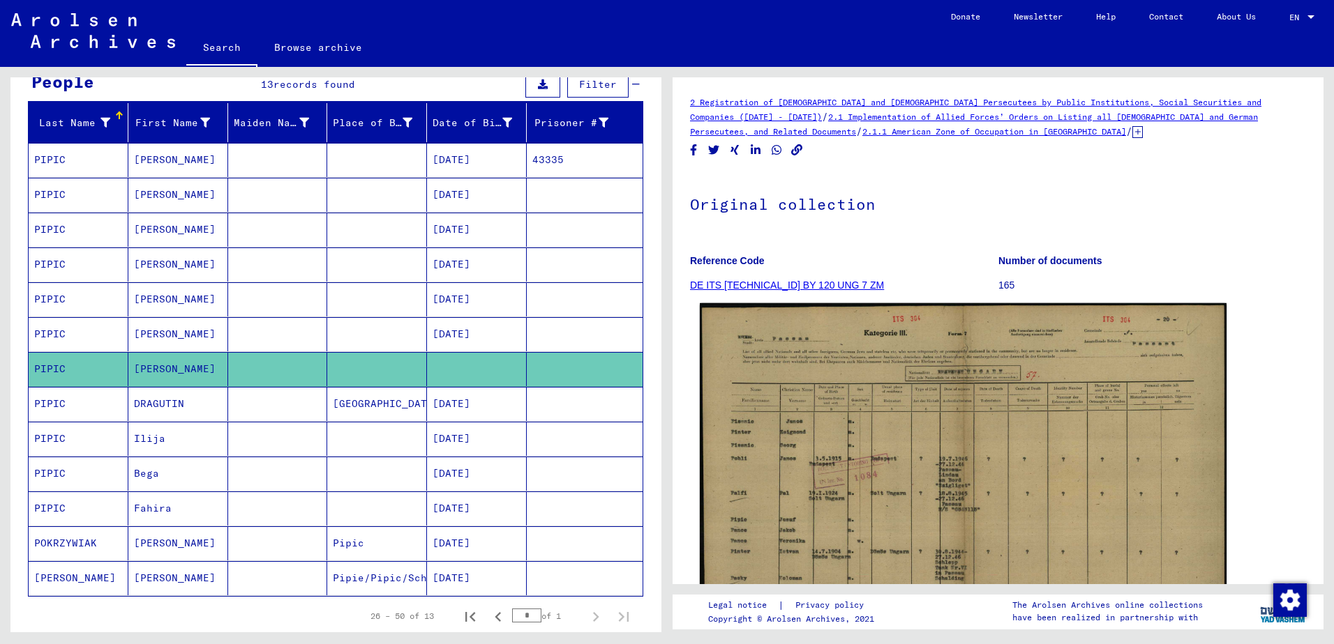
click at [1082, 479] on img at bounding box center [963, 490] width 527 height 375
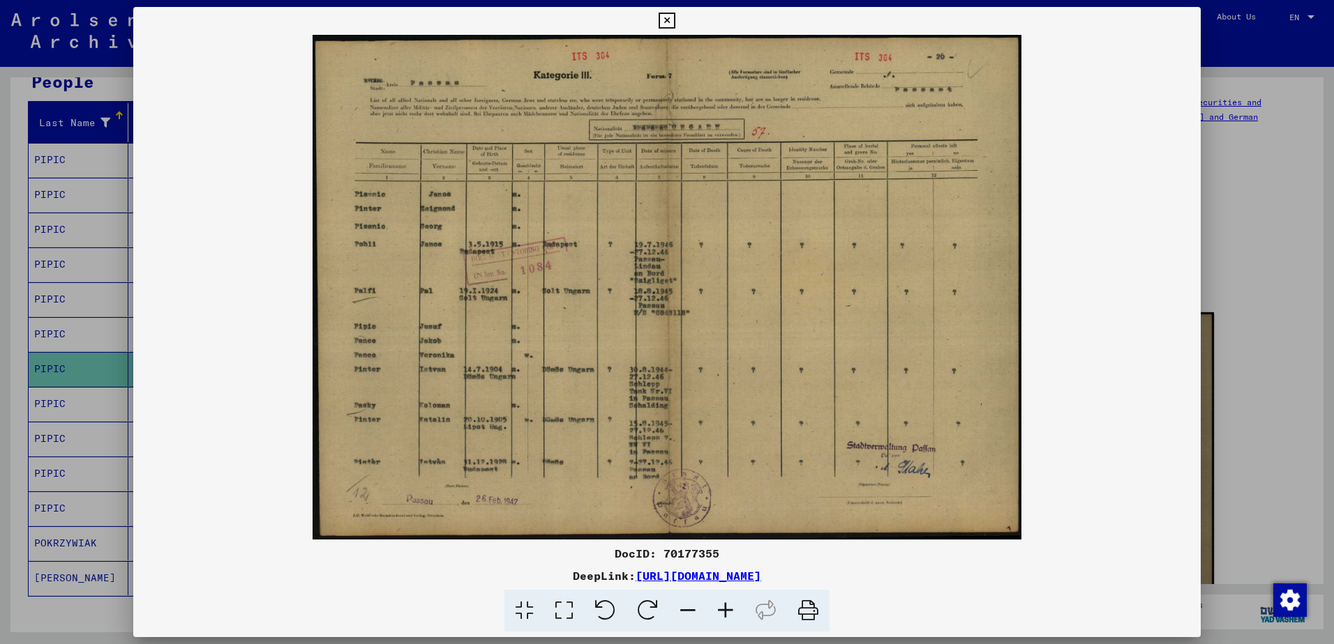
click at [1266, 272] on div at bounding box center [667, 322] width 1334 height 644
